Goal: Task Accomplishment & Management: Complete application form

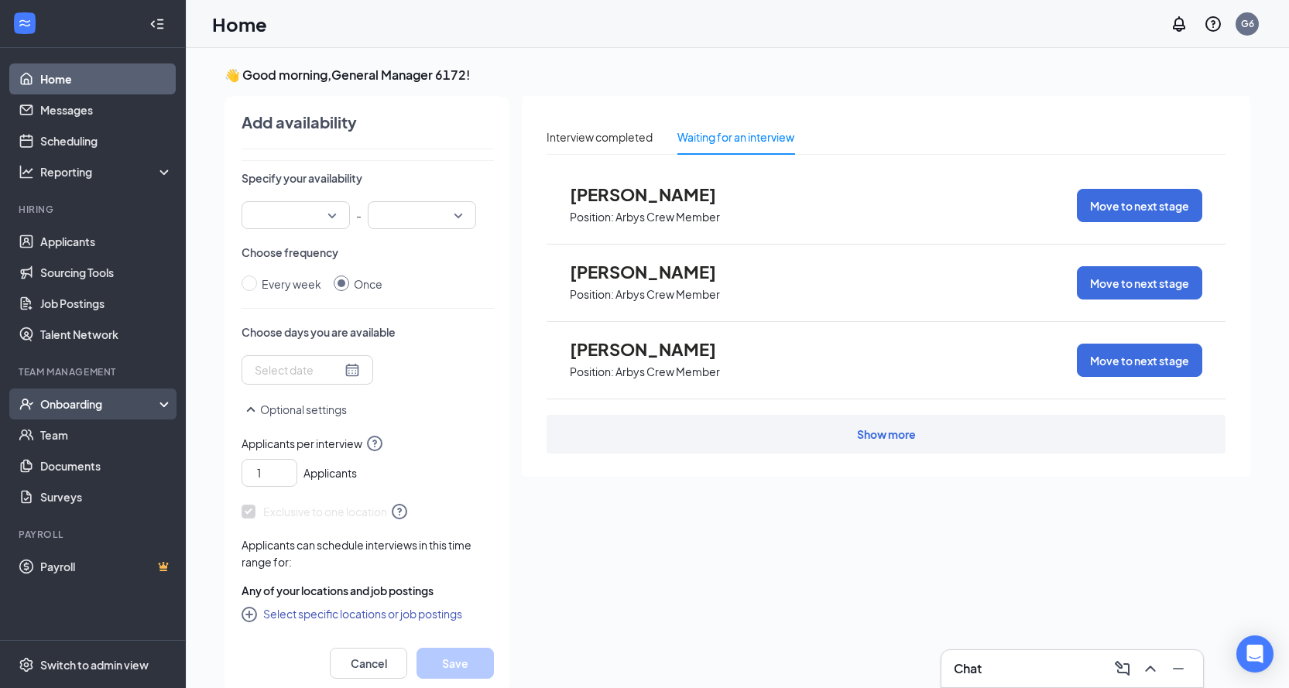
click at [91, 398] on div "Onboarding" at bounding box center [99, 403] width 119 height 15
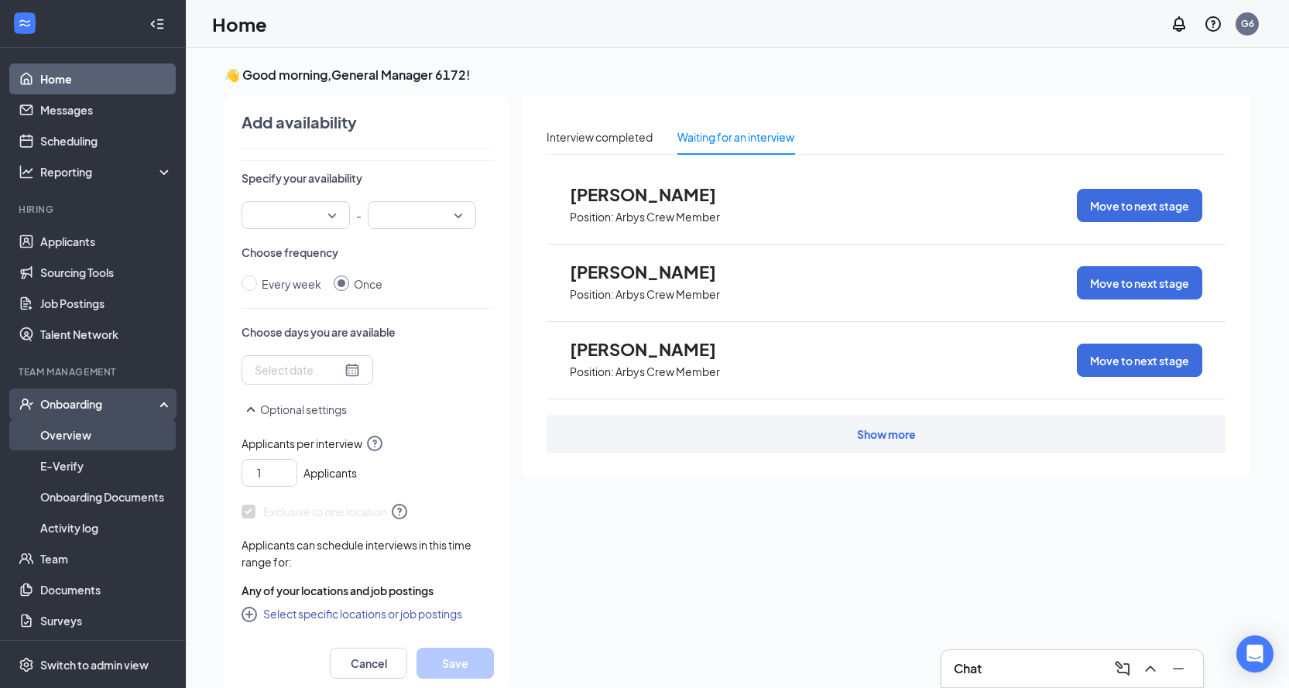
click at [68, 441] on link "Overview" at bounding box center [106, 435] width 132 height 31
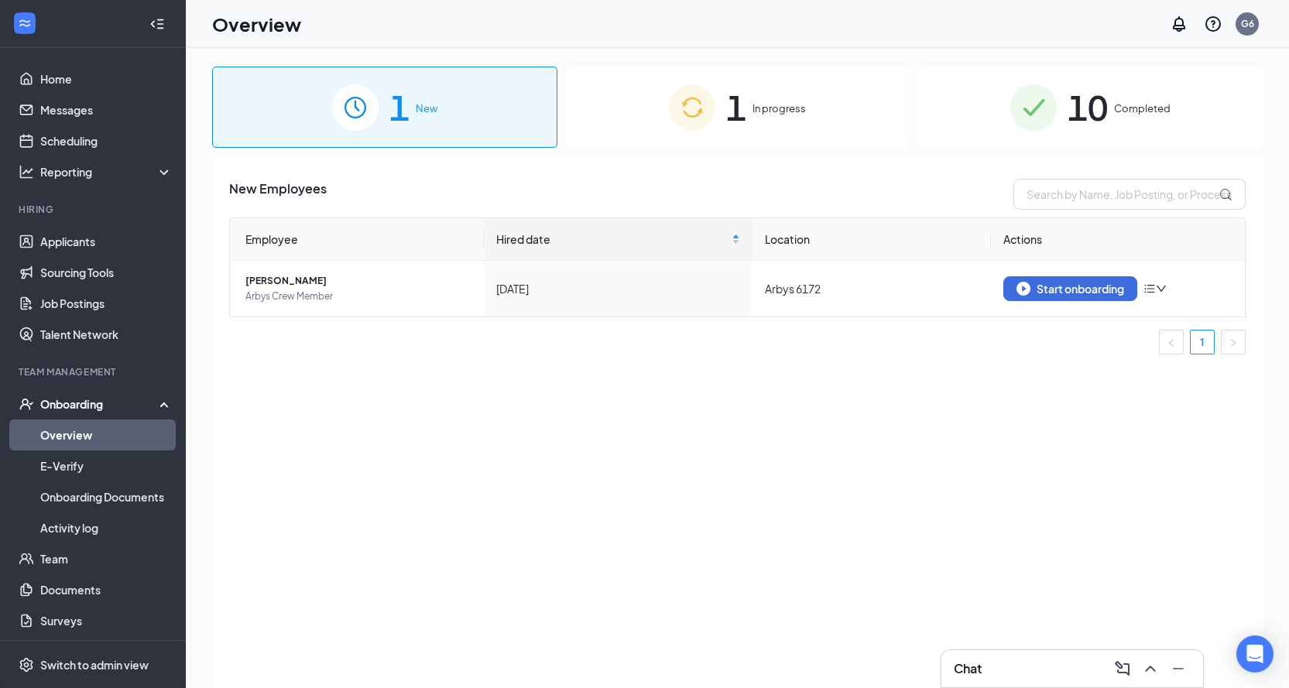
click at [717, 118] on div "1 In progress" at bounding box center [737, 107] width 345 height 81
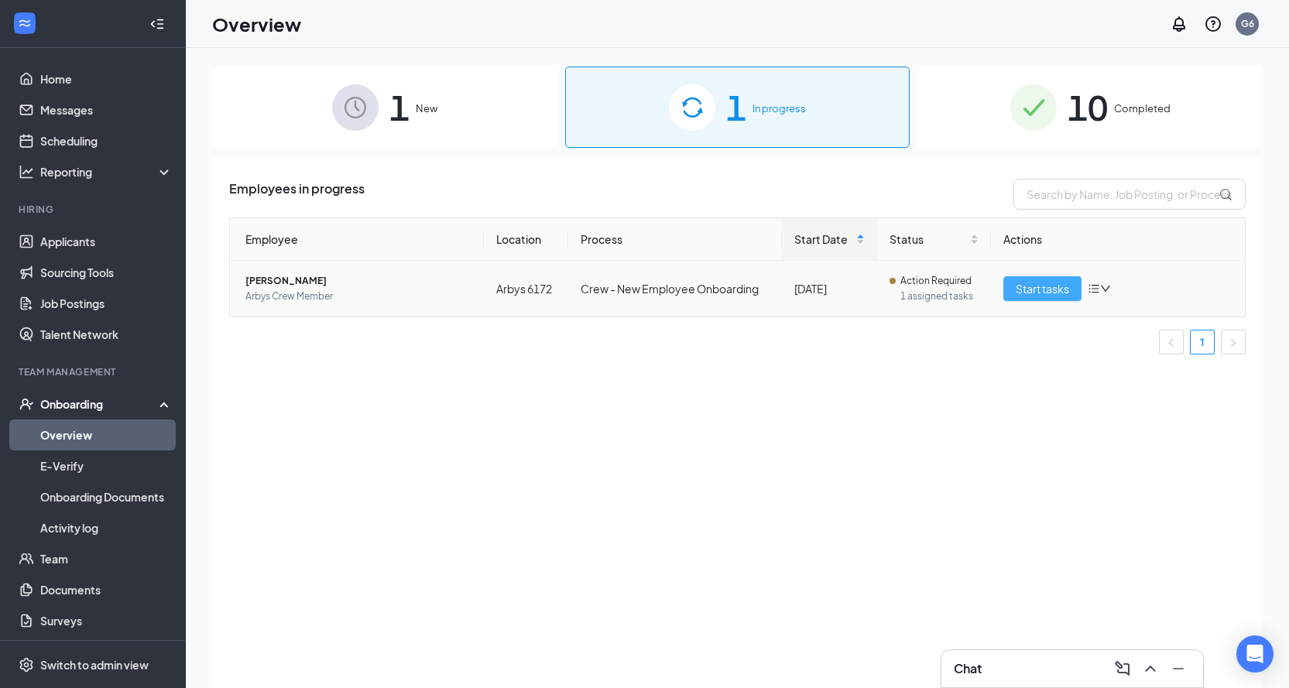
click at [1047, 286] on span "Start tasks" at bounding box center [1042, 288] width 53 height 17
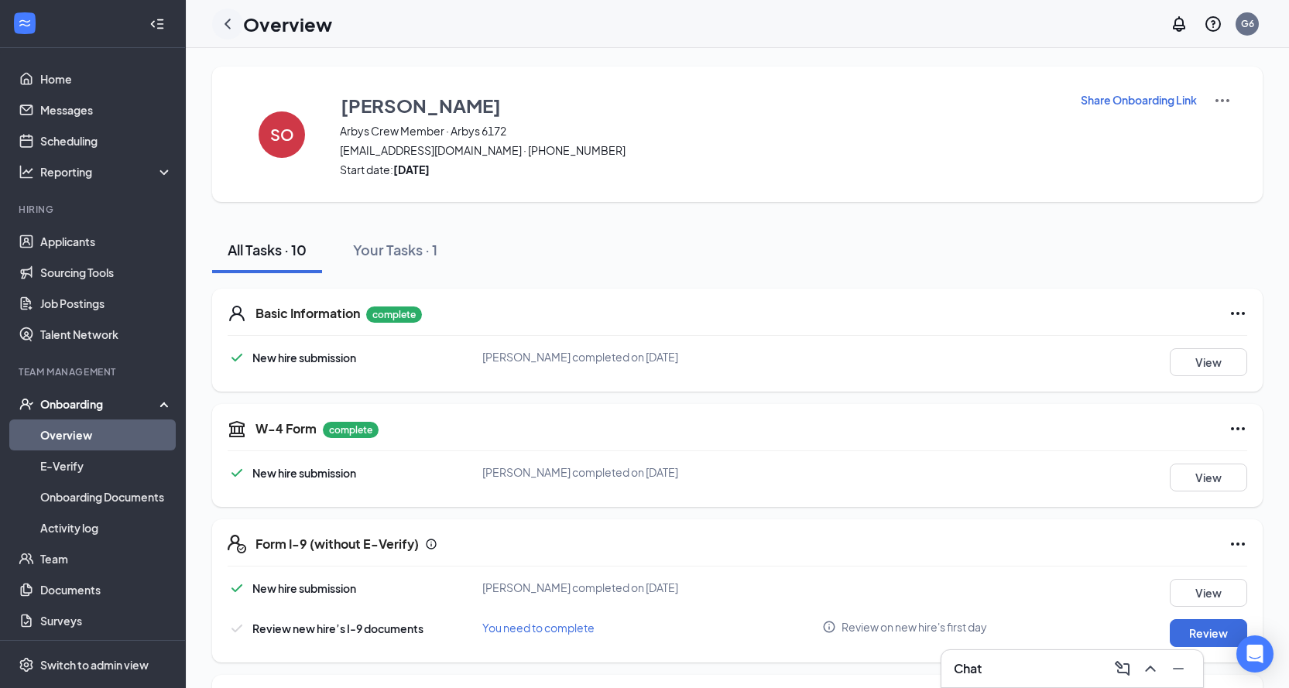
click at [229, 21] on icon "ChevronLeft" at bounding box center [228, 24] width 6 height 10
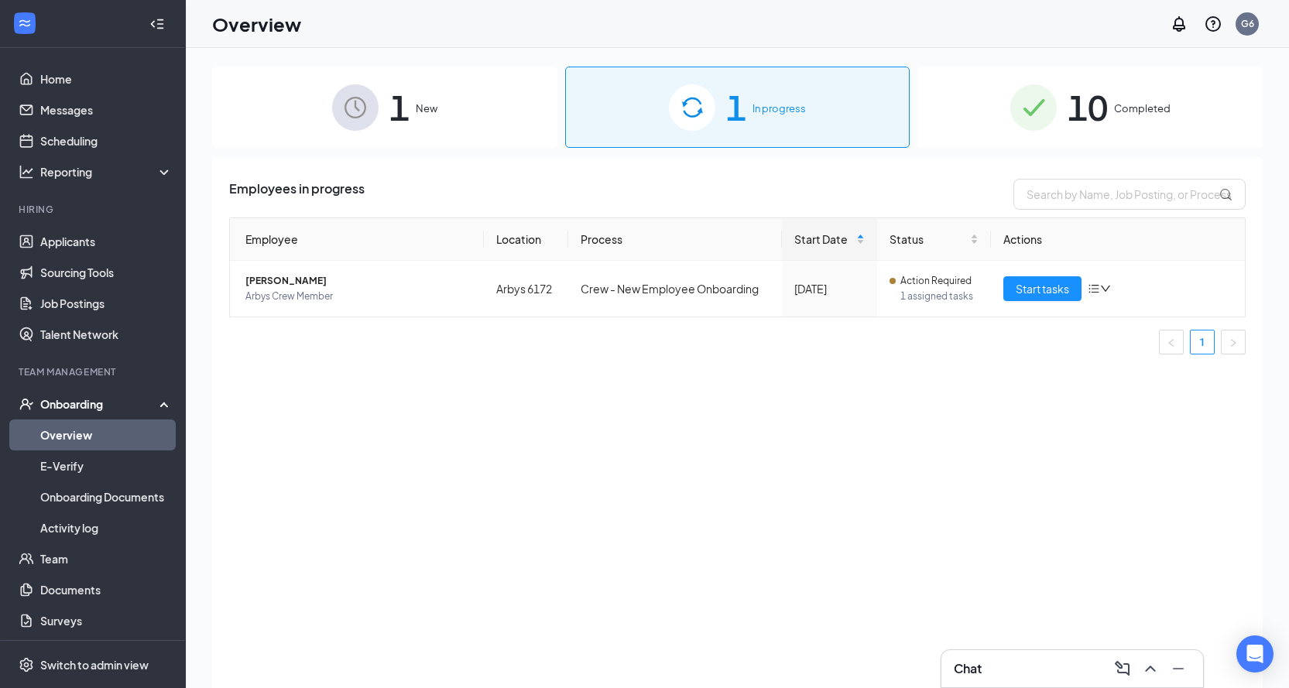
click at [398, 81] on div "1 New" at bounding box center [384, 107] width 345 height 81
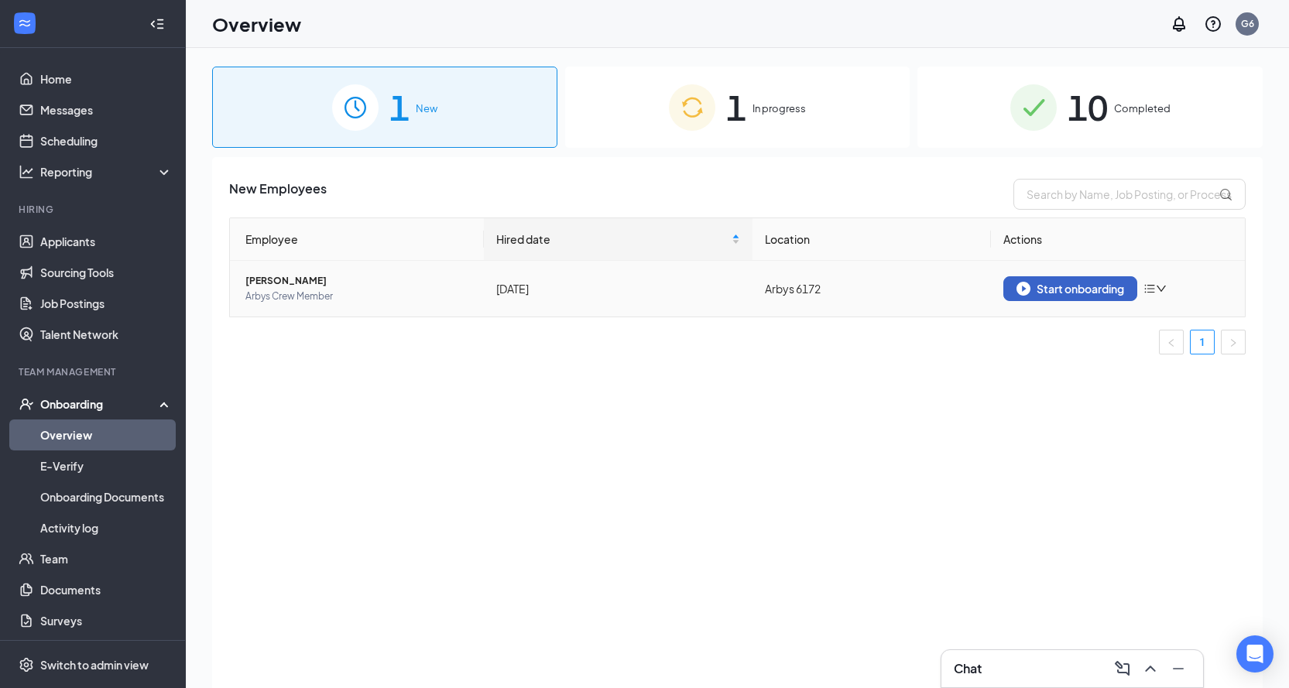
click at [1015, 293] on button "Start onboarding" at bounding box center [1070, 288] width 134 height 25
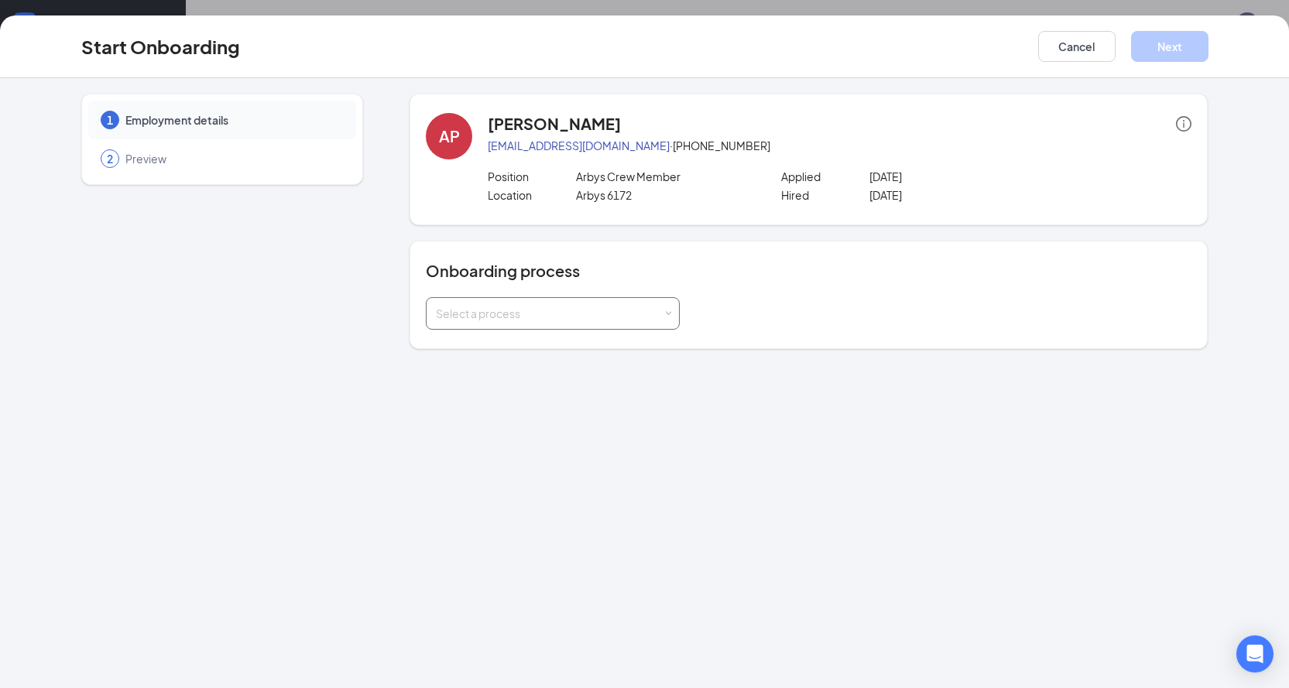
click at [643, 310] on div "Select a process" at bounding box center [549, 313] width 227 height 15
click at [612, 353] on li "Crew - New Employee Onboarding" at bounding box center [553, 347] width 254 height 28
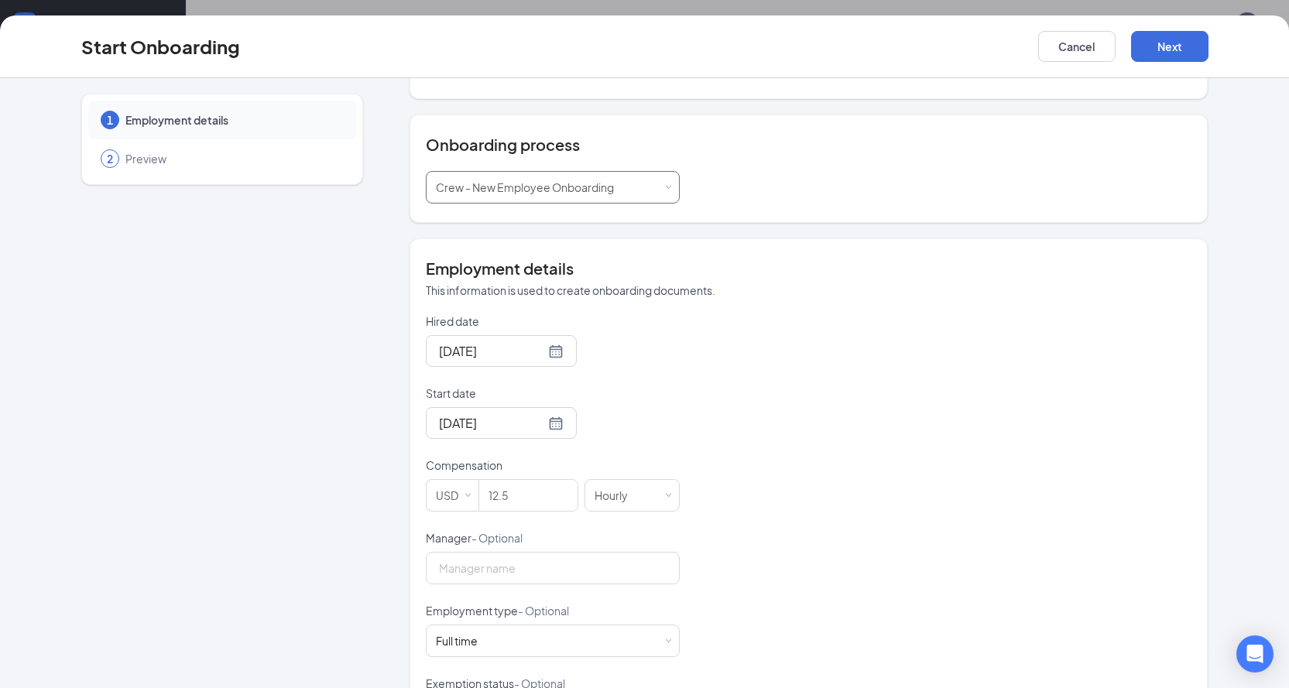
scroll to position [155, 0]
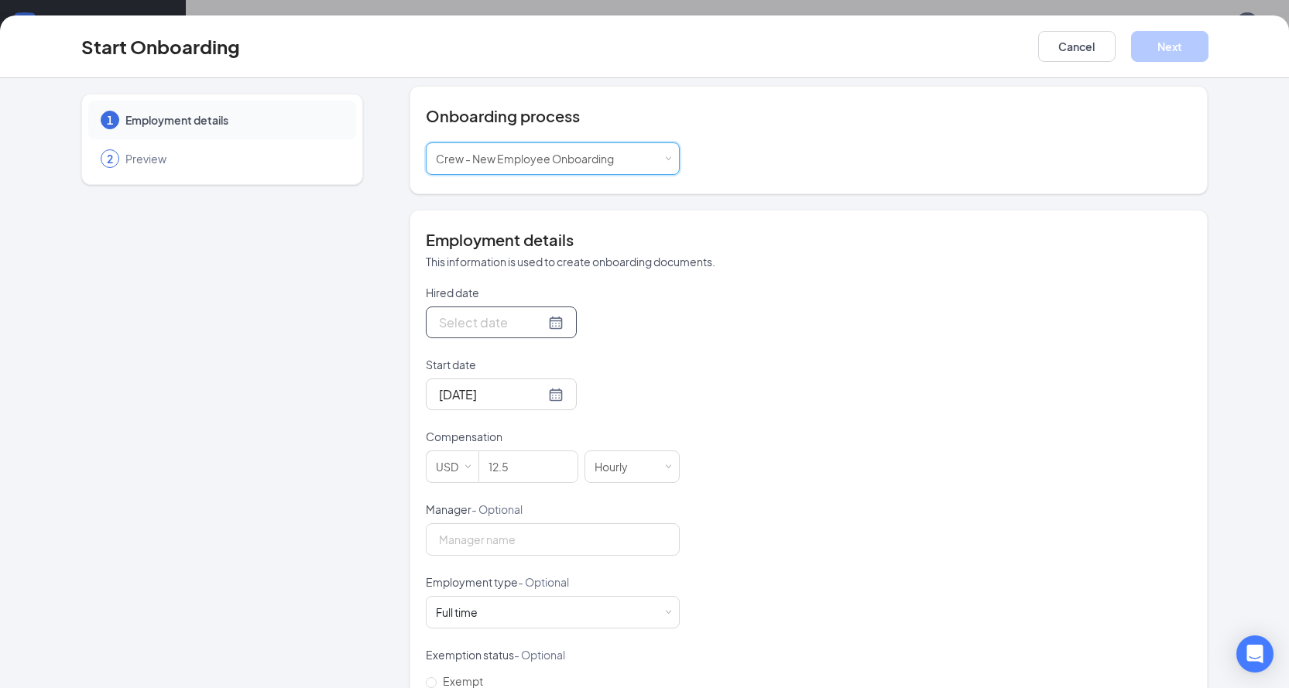
click at [536, 323] on div at bounding box center [501, 322] width 125 height 19
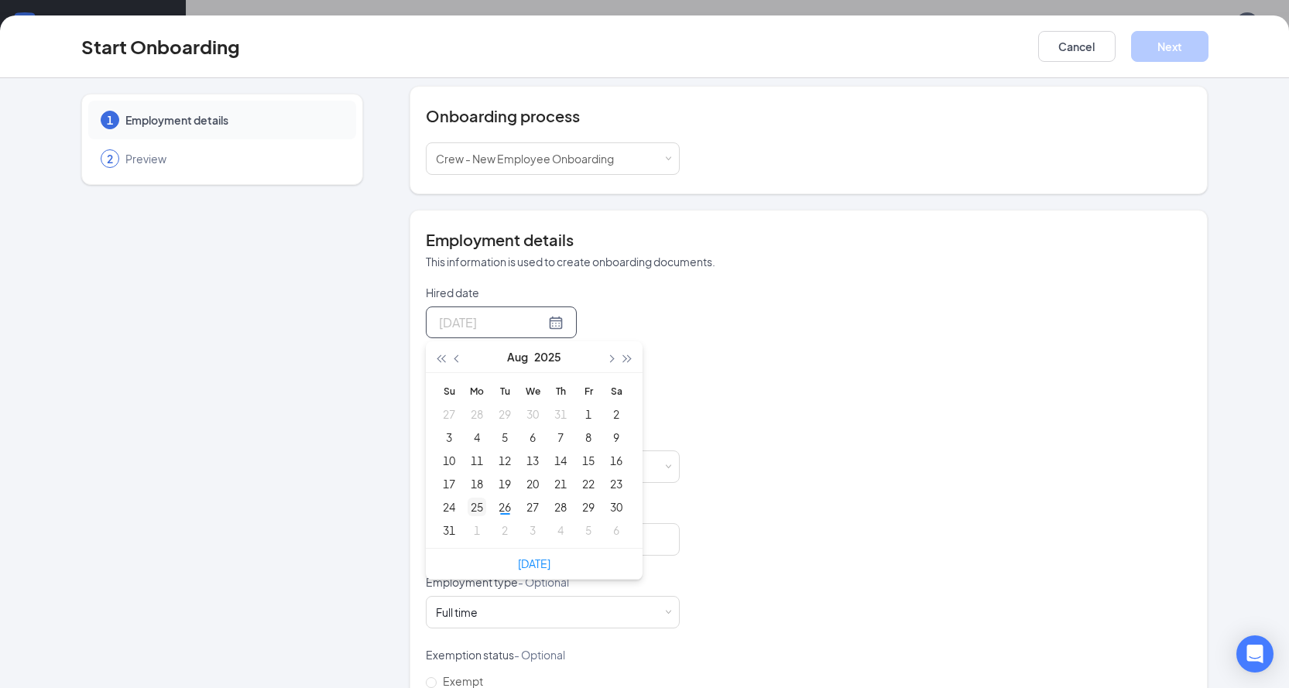
type input "[DATE]"
click at [482, 509] on td "25" at bounding box center [477, 507] width 28 height 23
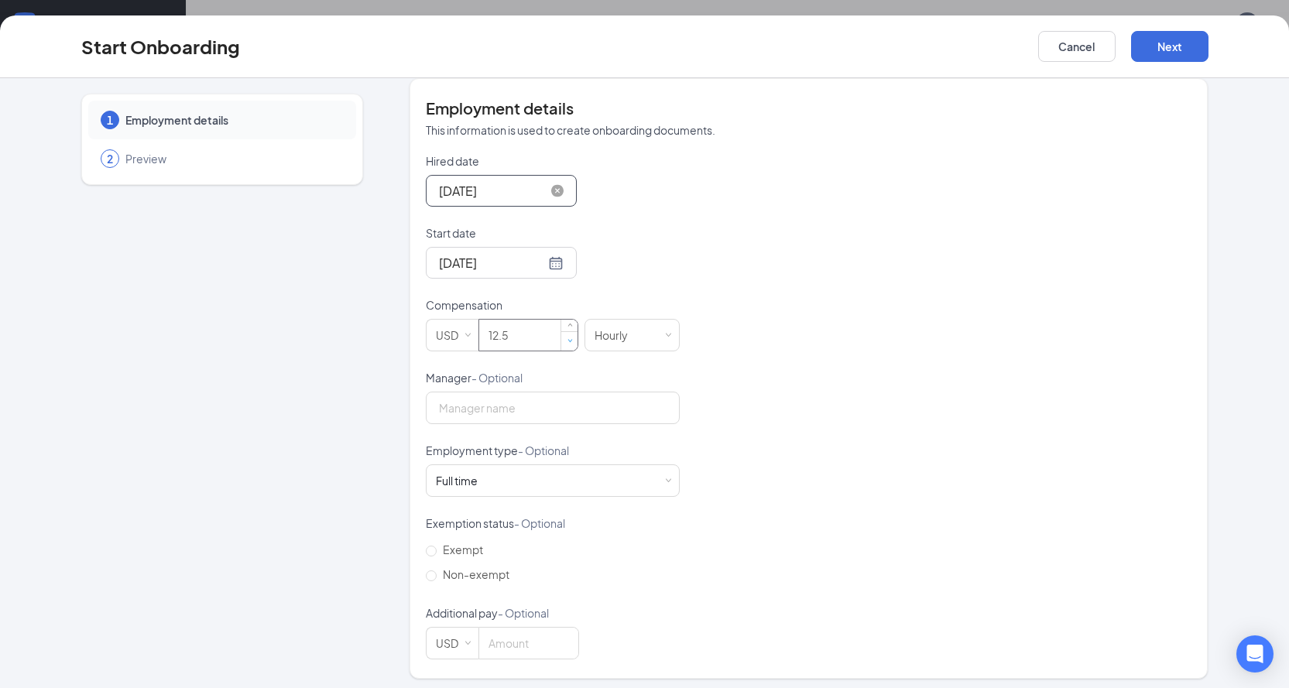
scroll to position [293, 0]
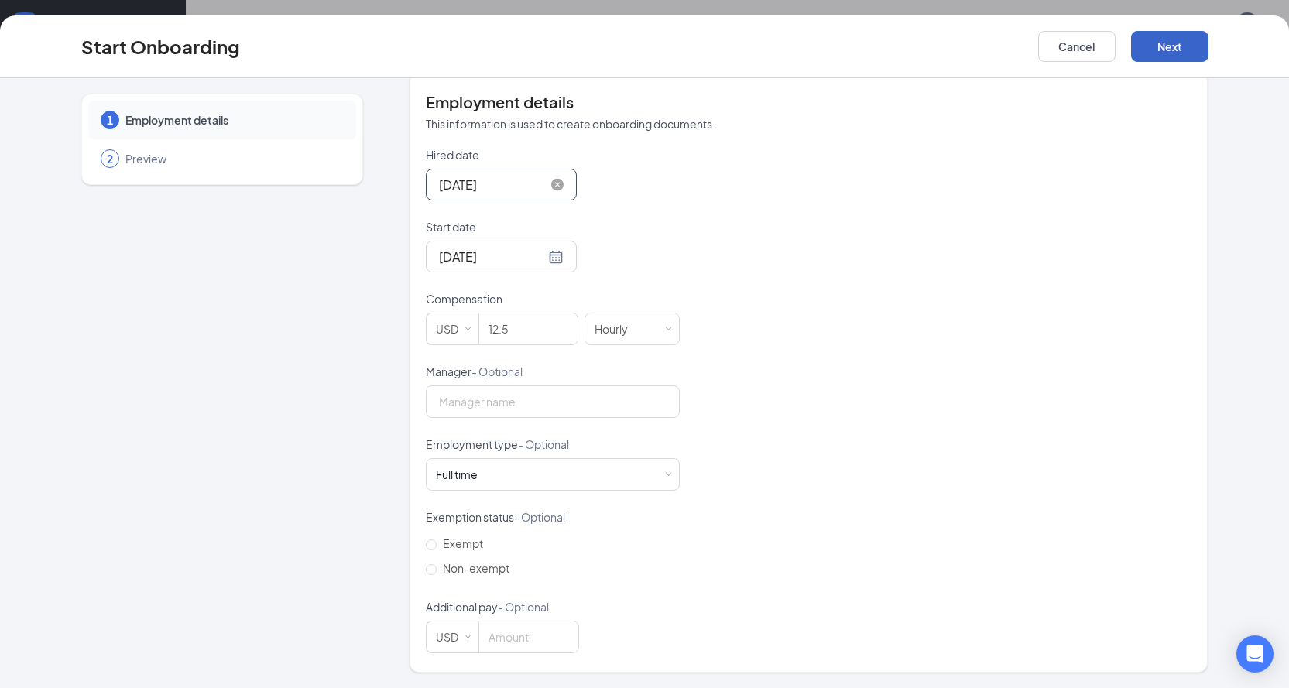
click at [1144, 39] on button "Next" at bounding box center [1169, 46] width 77 height 31
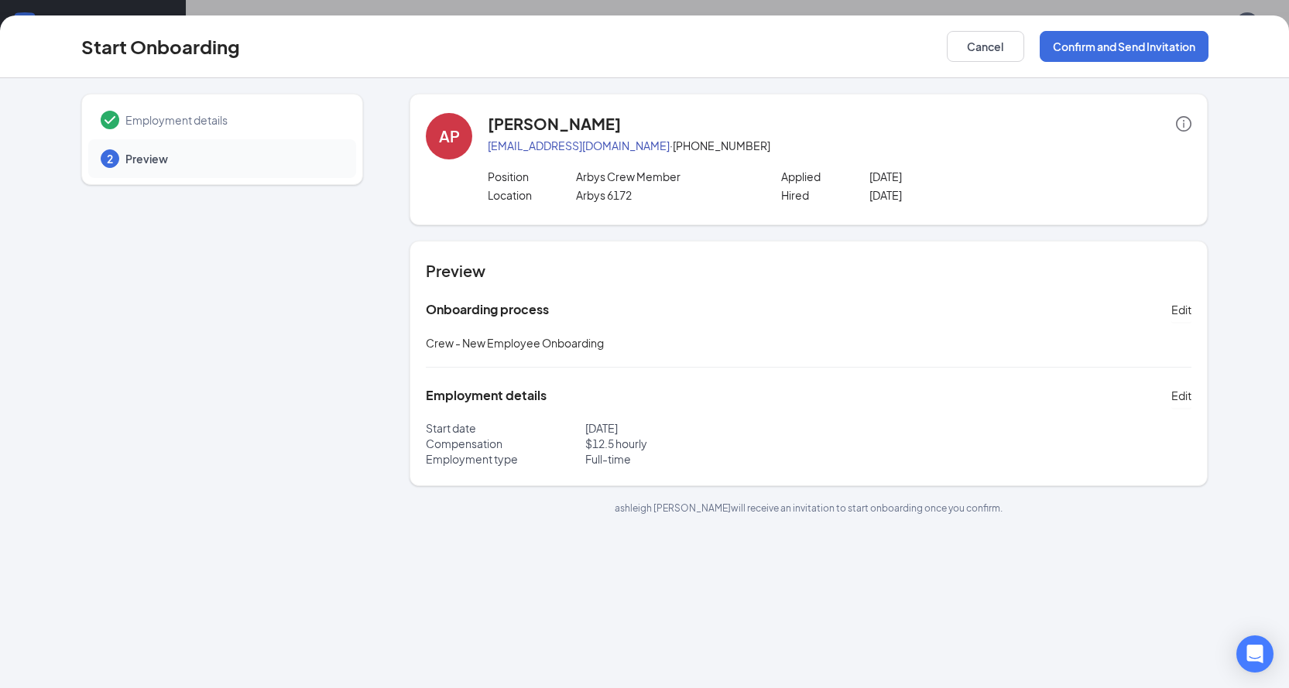
scroll to position [0, 0]
click at [1121, 50] on button "Confirm and Send Invitation" at bounding box center [1124, 46] width 169 height 31
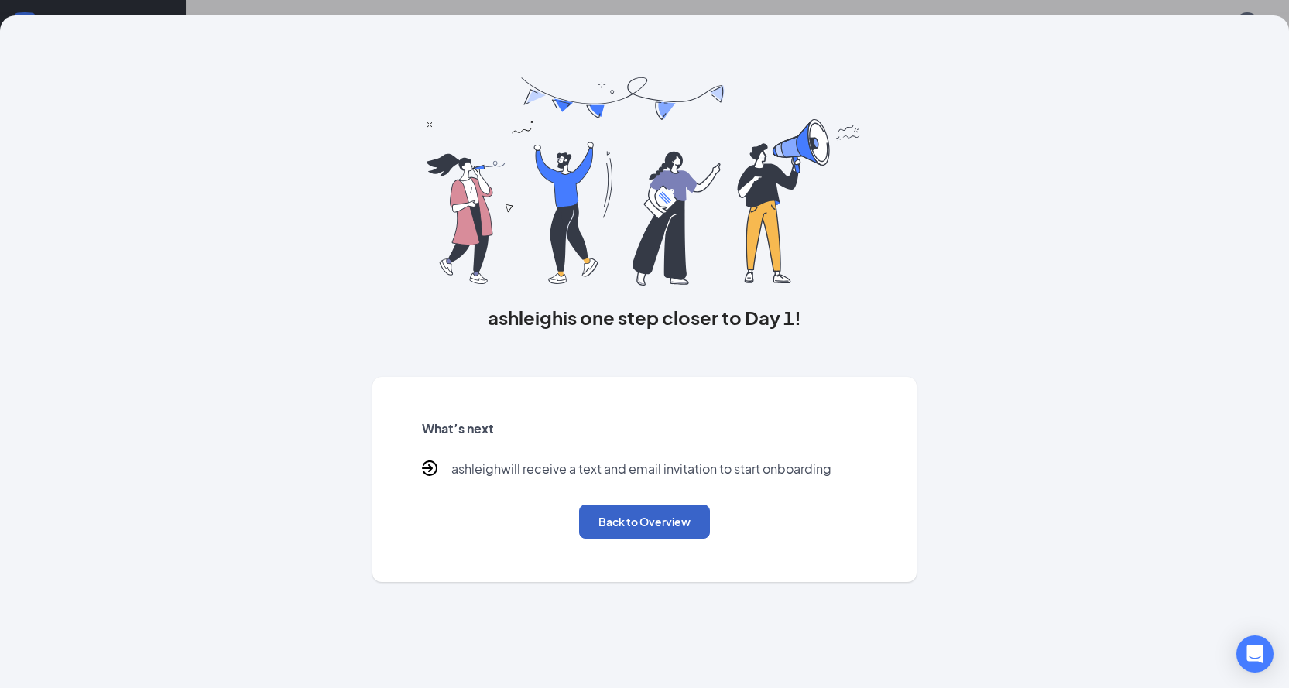
click at [665, 520] on button "Back to Overview" at bounding box center [644, 522] width 131 height 34
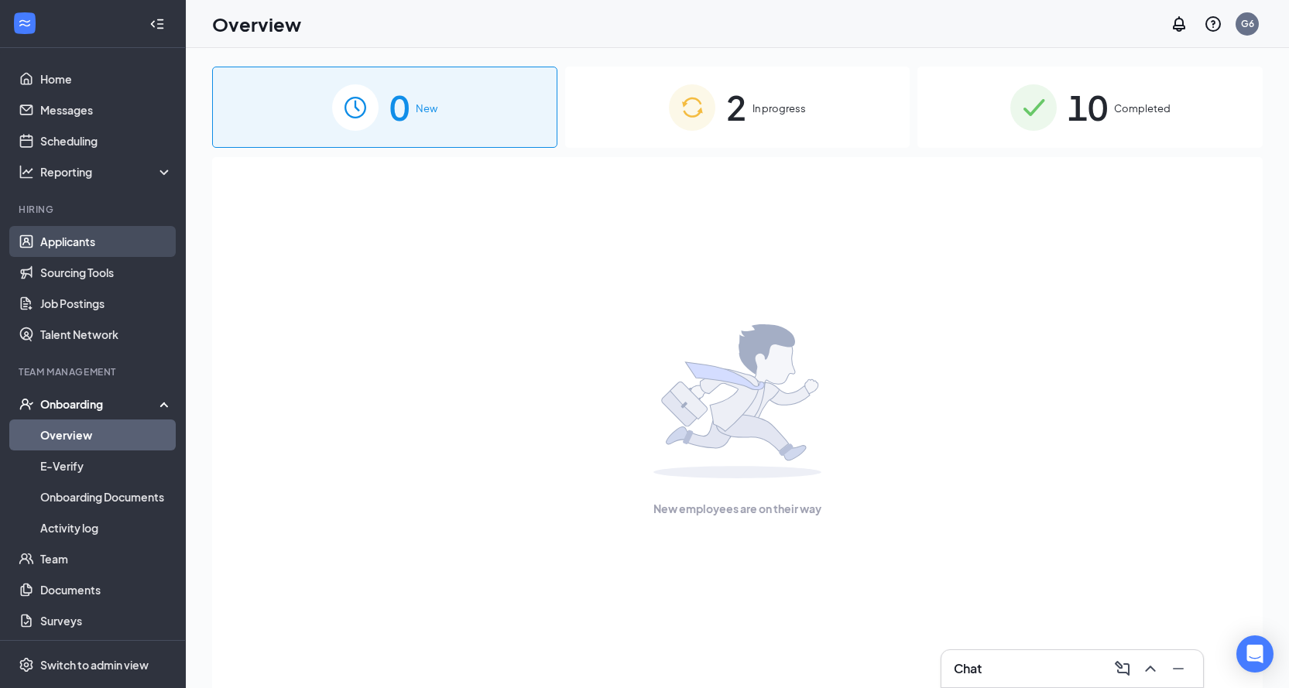
click at [91, 251] on link "Applicants" at bounding box center [106, 241] width 132 height 31
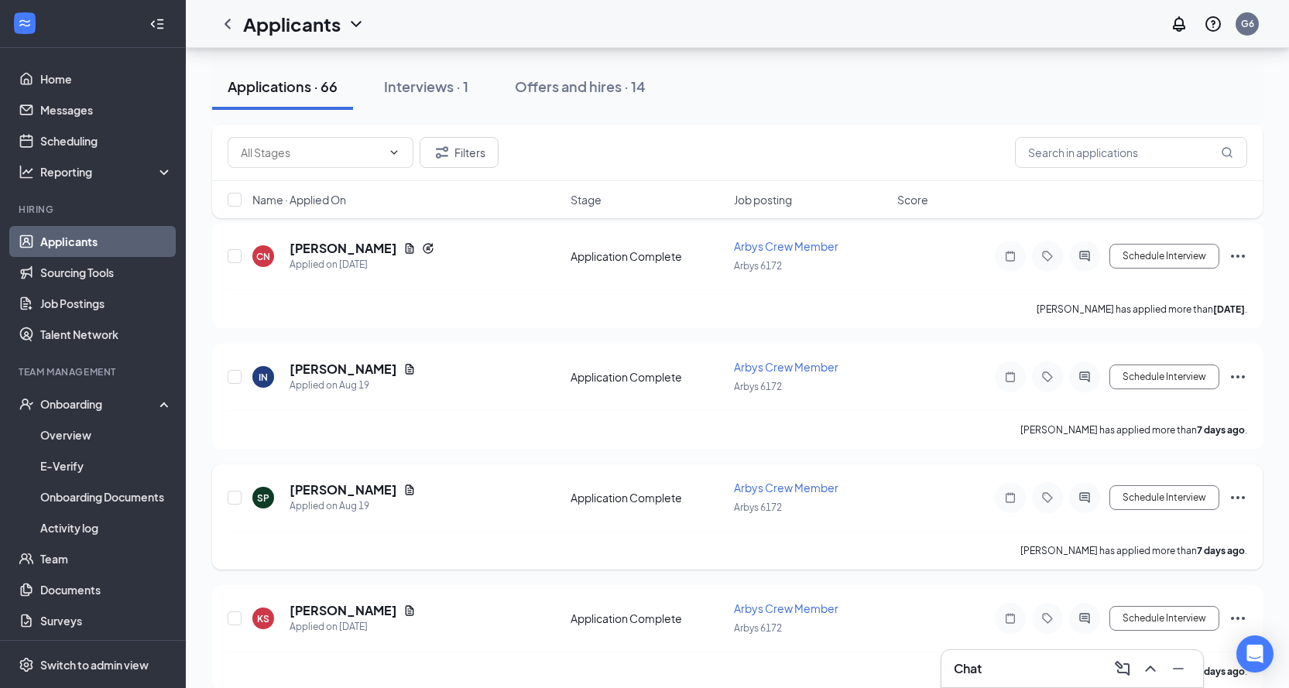
scroll to position [1239, 0]
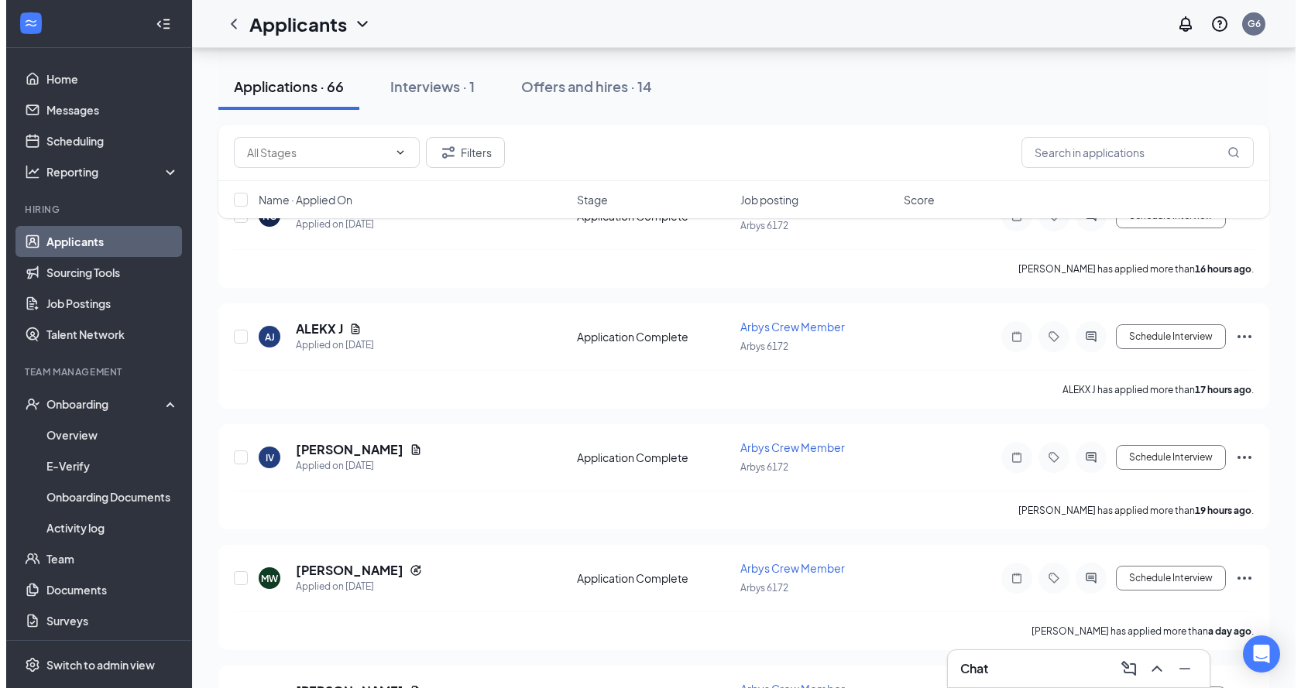
scroll to position [155, 0]
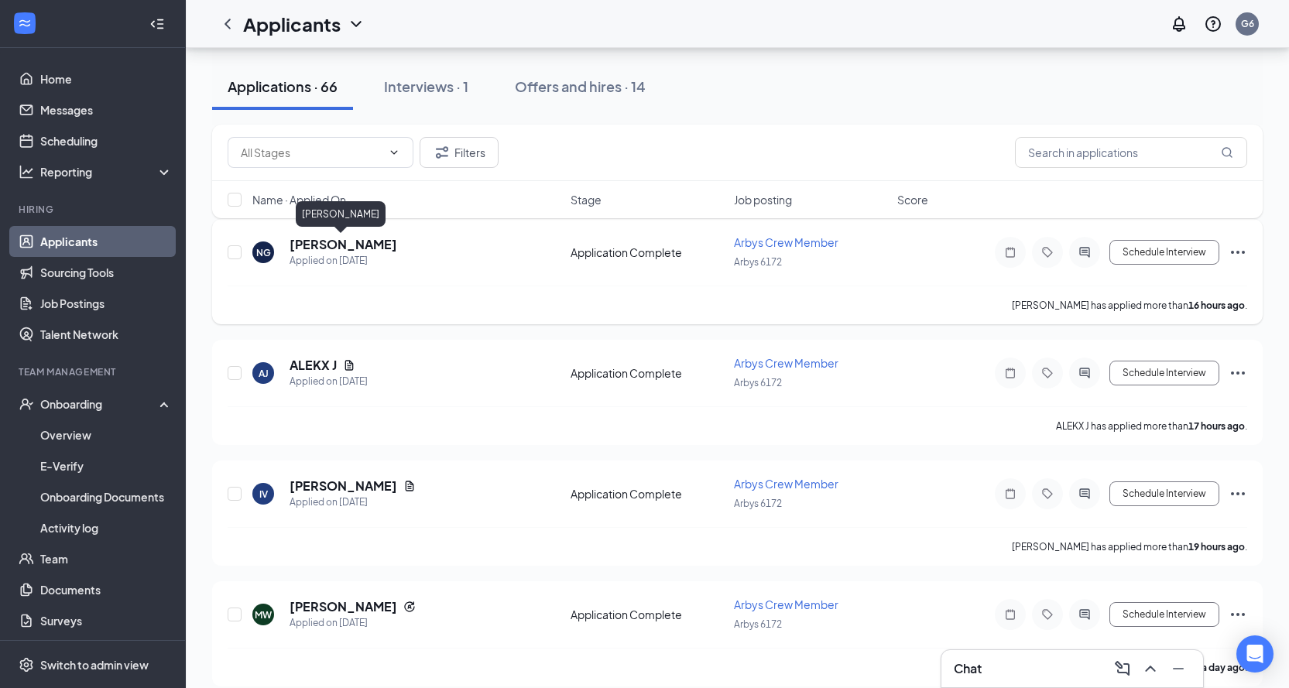
click at [316, 245] on h5 "[PERSON_NAME]" at bounding box center [344, 244] width 108 height 17
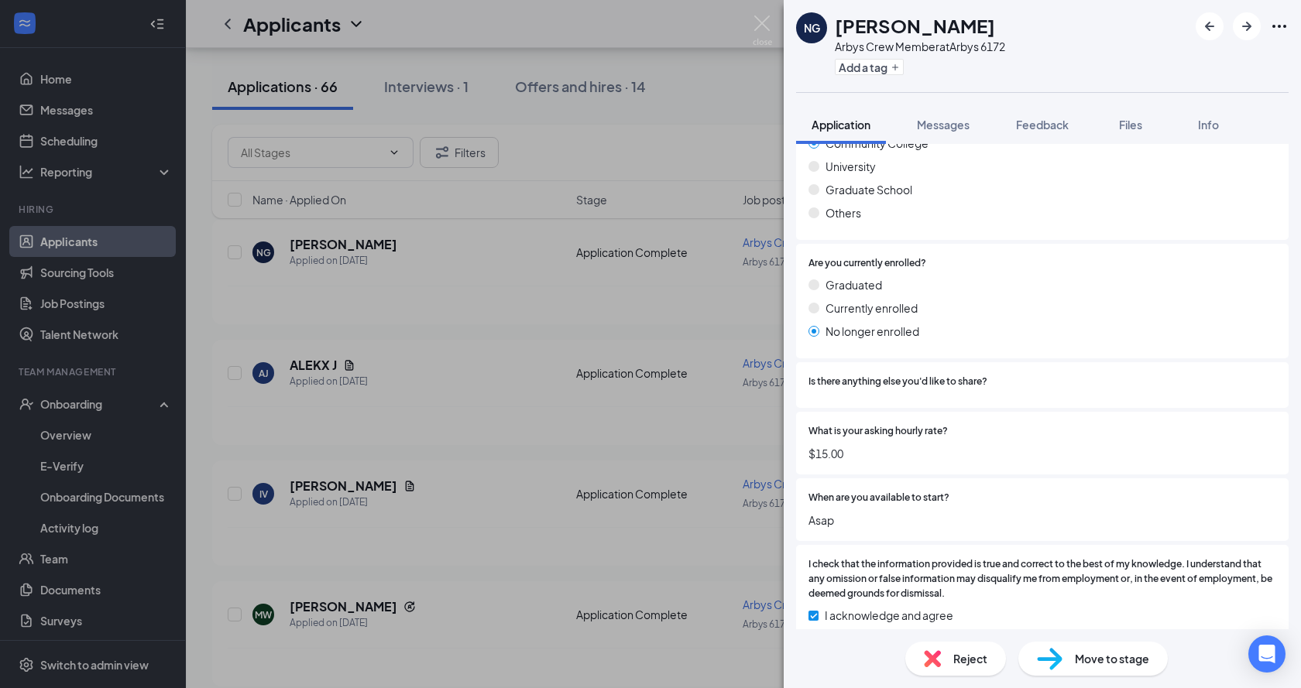
scroll to position [1157, 0]
drag, startPoint x: 595, startPoint y: 337, endPoint x: 478, endPoint y: 355, distance: 118.4
click at [595, 335] on div "NG [PERSON_NAME] Arbys Crew Member at [GEOGRAPHIC_DATA] 6172 Add a tag Applicat…" at bounding box center [650, 344] width 1301 height 688
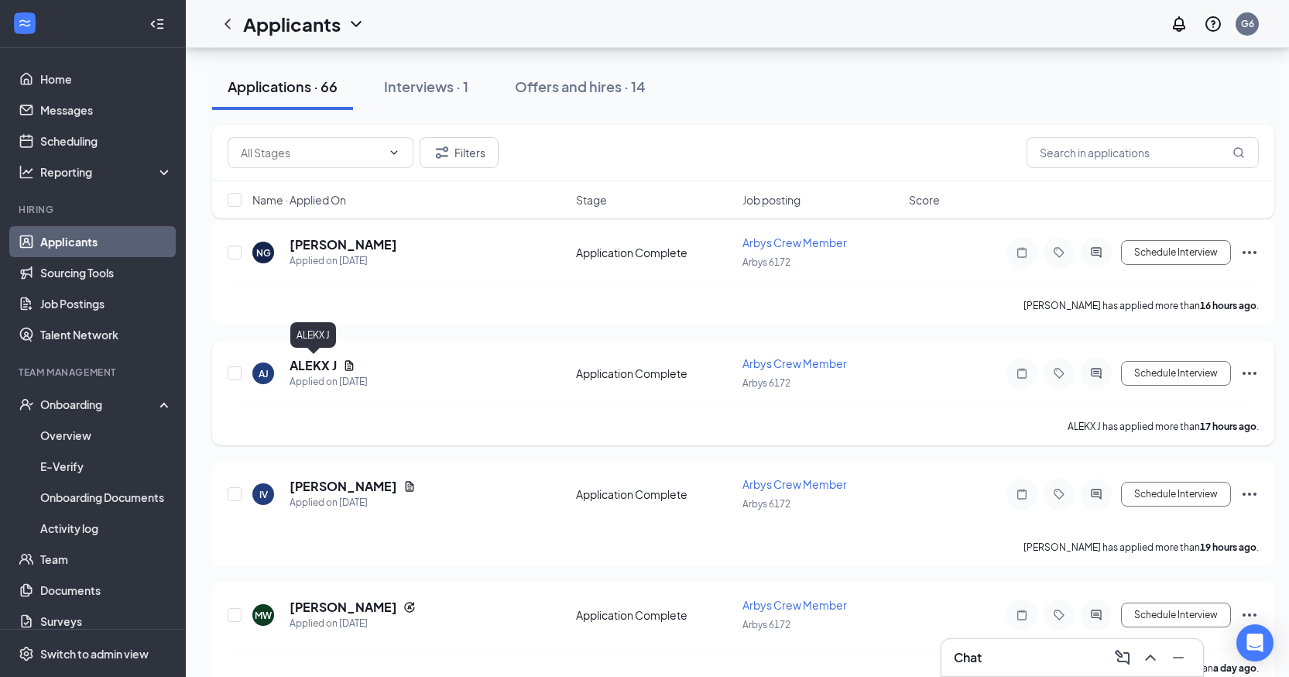
click at [309, 358] on h5 "ALEKX J" at bounding box center [313, 365] width 47 height 17
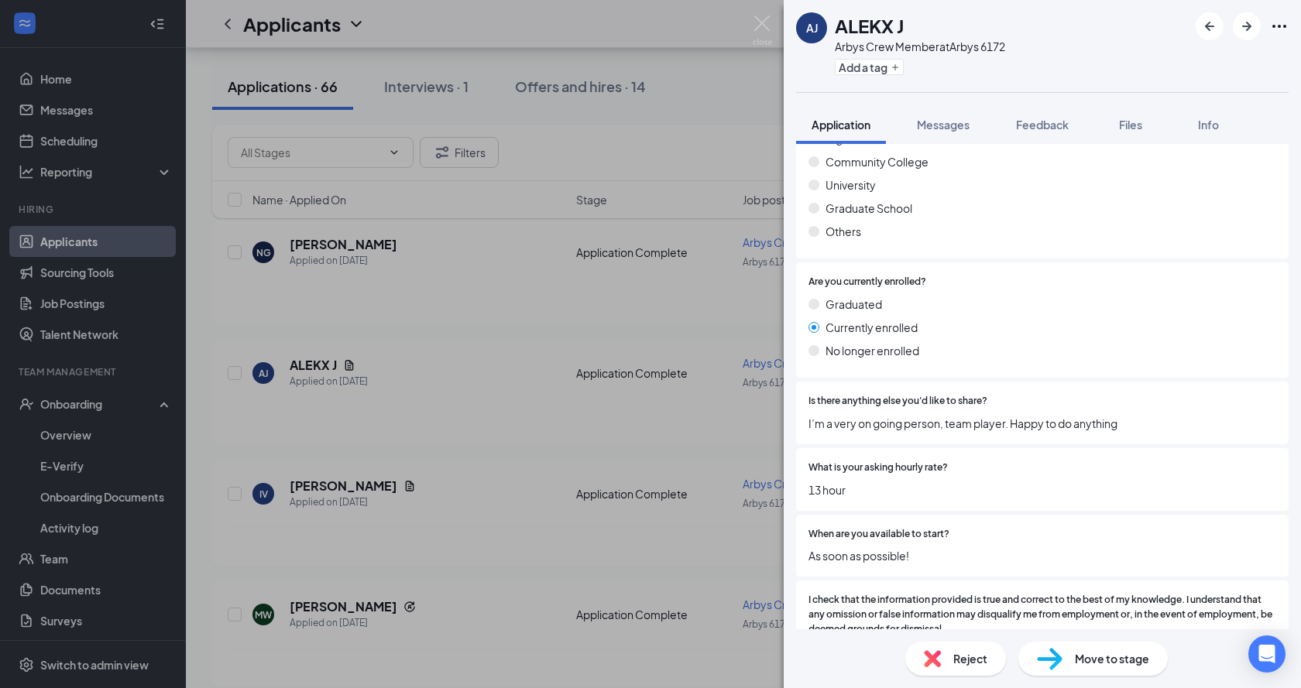
scroll to position [1215, 0]
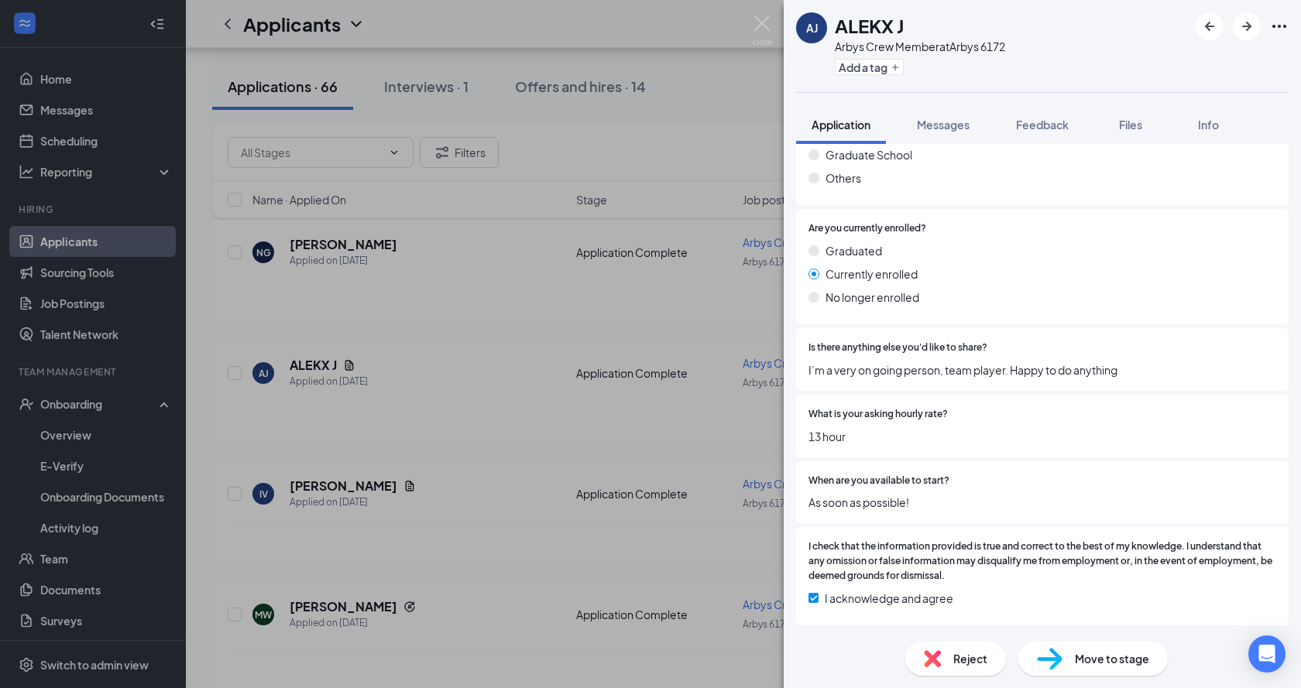
click at [615, 230] on div "[PERSON_NAME] [PERSON_NAME] Crew Member at [GEOGRAPHIC_DATA] 6172 Add a tag App…" at bounding box center [650, 344] width 1301 height 688
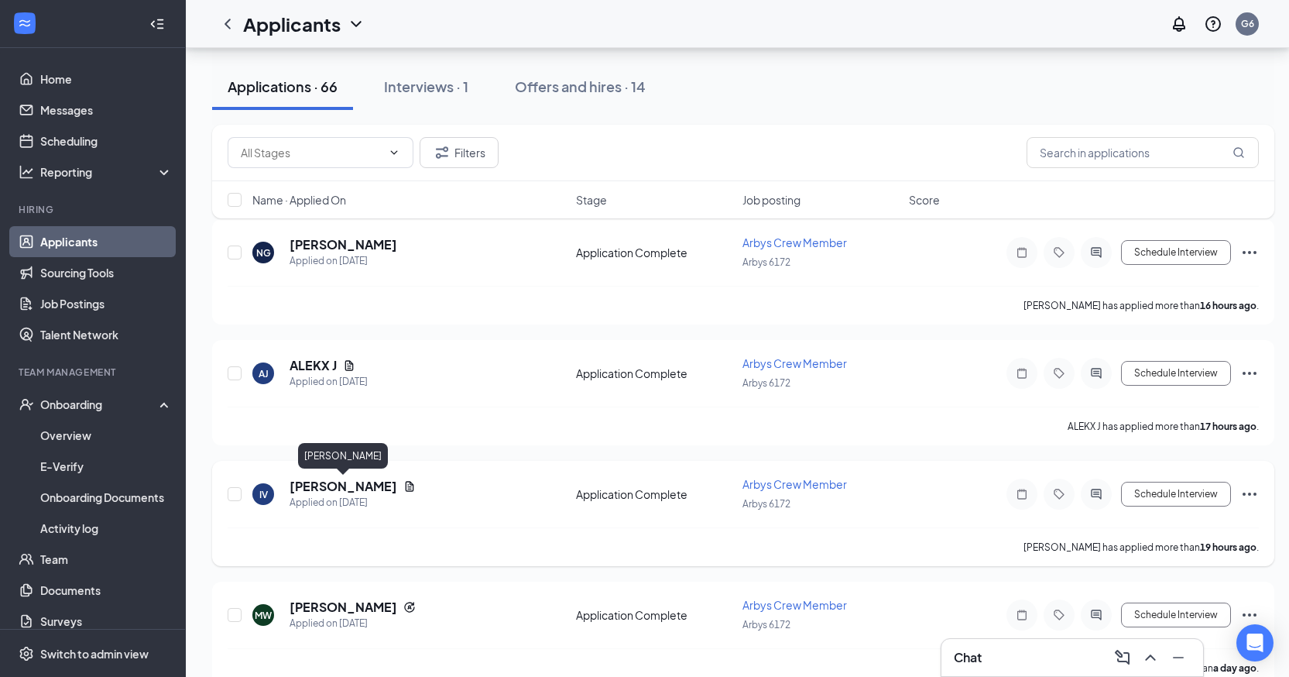
click at [371, 491] on h5 "[PERSON_NAME]" at bounding box center [344, 486] width 108 height 17
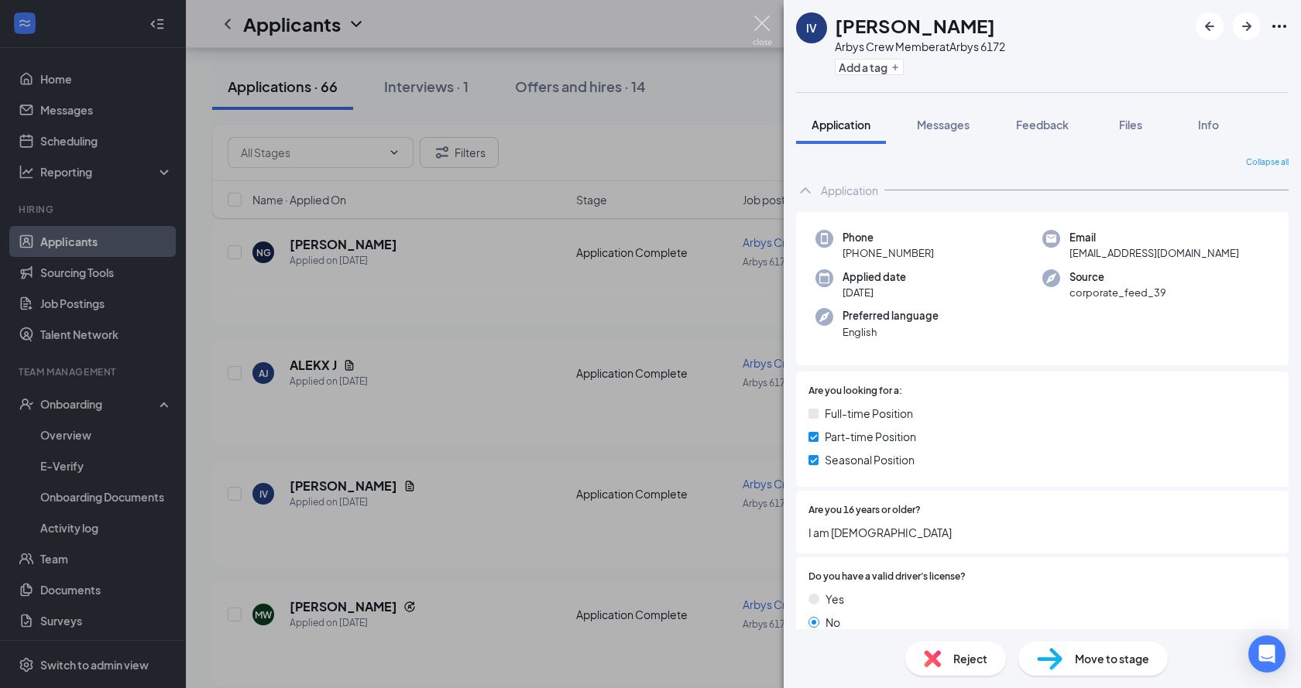
click at [764, 31] on img at bounding box center [762, 30] width 19 height 30
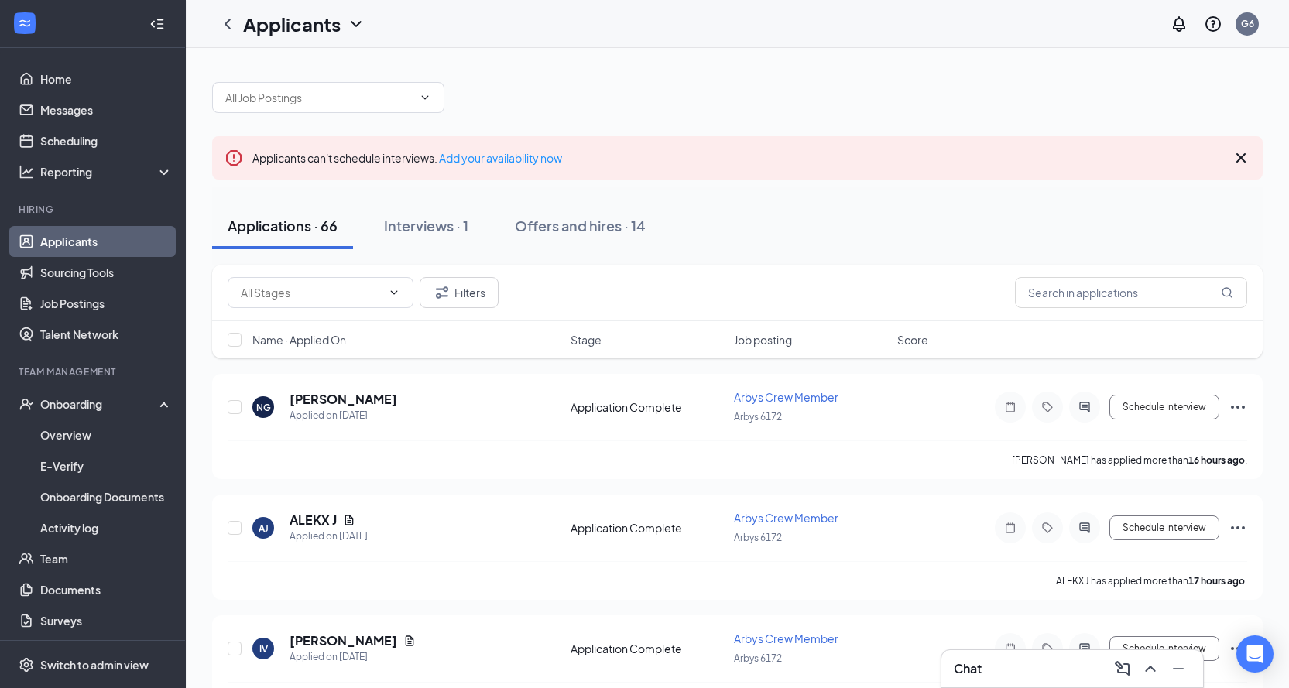
click at [336, 276] on div "Filters" at bounding box center [737, 293] width 1051 height 57
click at [341, 282] on span at bounding box center [321, 292] width 186 height 31
click at [1070, 286] on input "text" at bounding box center [1131, 292] width 232 height 31
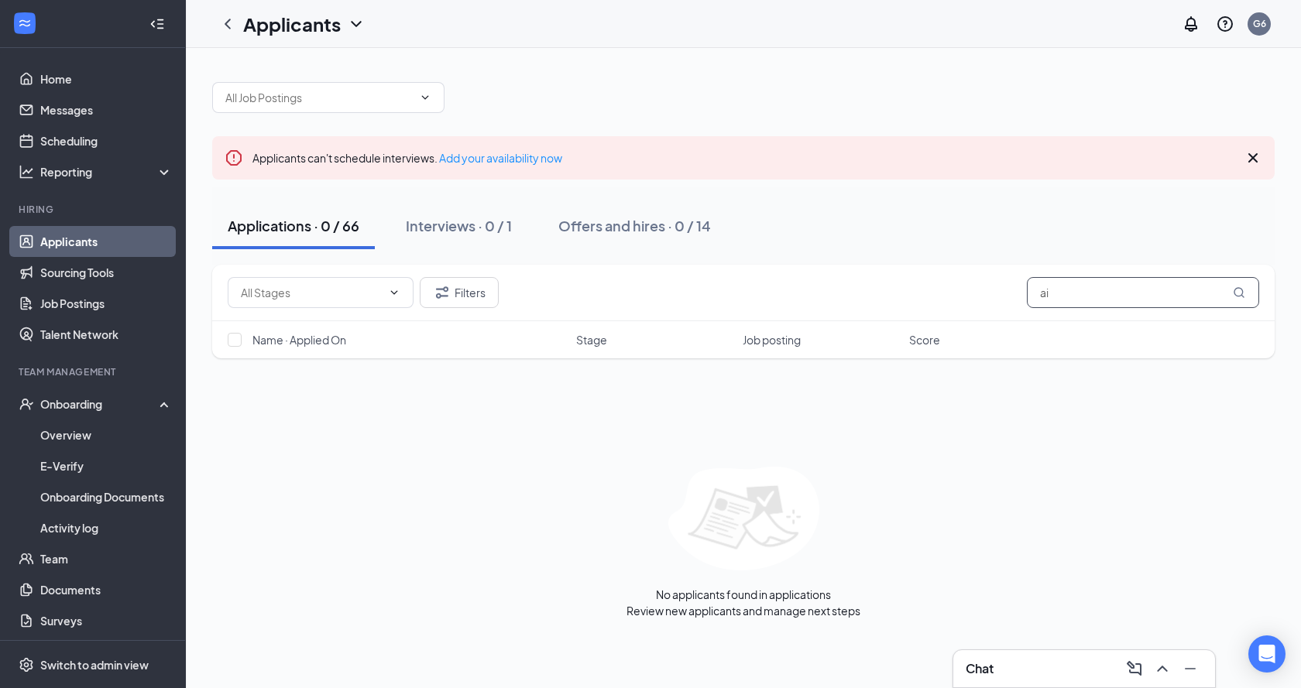
type input "a"
